Goal: Information Seeking & Learning: Learn about a topic

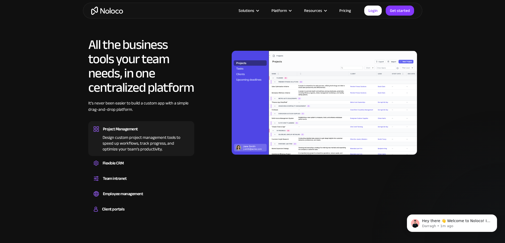
scroll to position [476, 0]
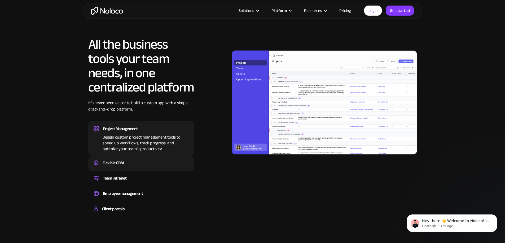
click at [119, 167] on div "Flexible CRM" at bounding box center [113, 163] width 21 height 8
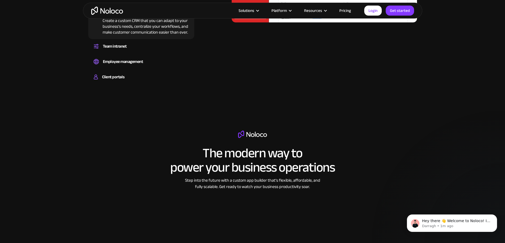
scroll to position [609, 0]
click at [119, 81] on div "Client portals" at bounding box center [113, 77] width 22 height 8
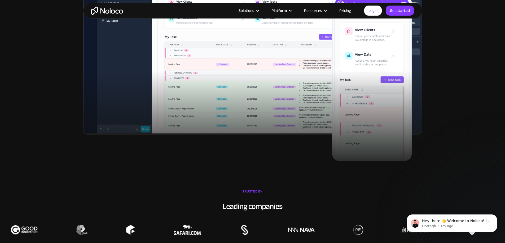
scroll to position [238, 0]
click at [346, 10] on link "Pricing" at bounding box center [344, 10] width 25 height 7
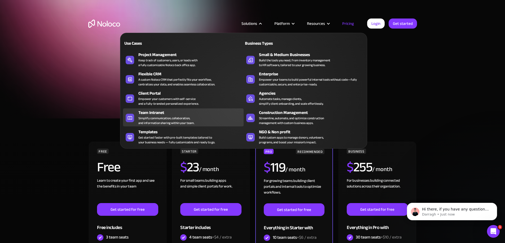
click at [181, 120] on div "Simplify communication, collaboration, and information sharing within your team." at bounding box center [166, 121] width 56 height 10
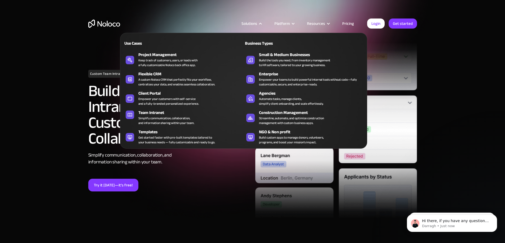
click at [257, 24] on div "Solutions" at bounding box center [249, 23] width 16 height 7
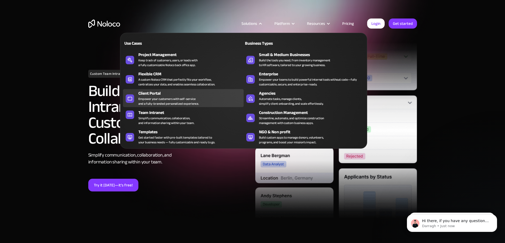
click at [155, 103] on div "Empower your customers with self-service and a fully-branded personalized exper…" at bounding box center [168, 102] width 60 height 10
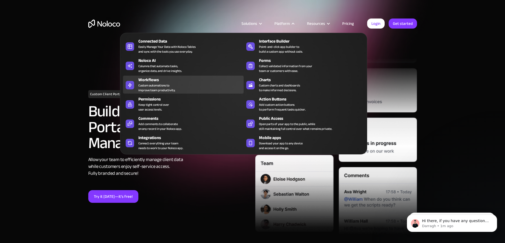
click at [156, 85] on div "Custom automations to improve team productivity." at bounding box center [156, 88] width 37 height 10
